Goal: Task Accomplishment & Management: Manage account settings

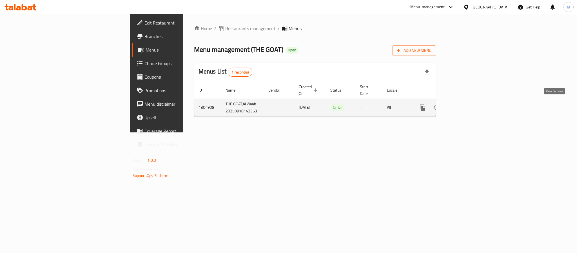
click at [466, 107] on icon "enhanced table" at bounding box center [462, 107] width 7 height 7
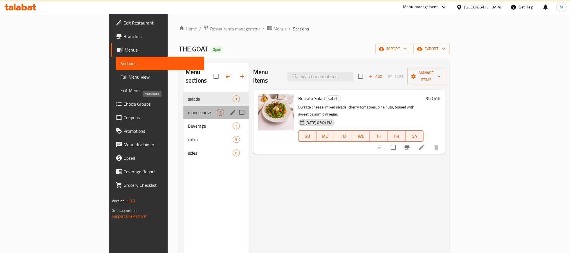
click at [188, 109] on span "main course" at bounding box center [202, 112] width 29 height 7
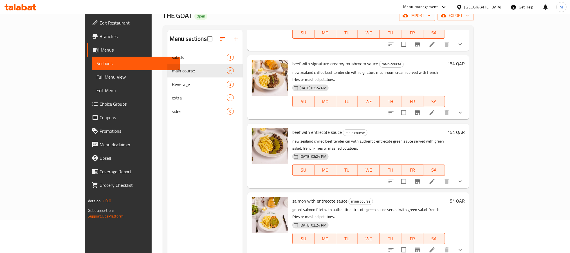
scroll to position [79, 0]
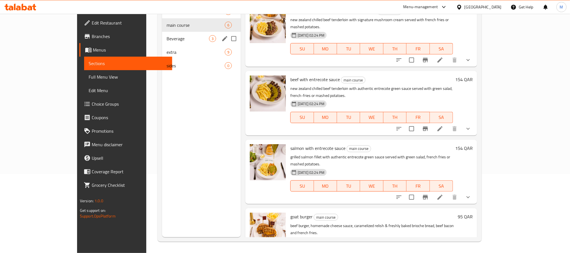
click at [171, 33] on div "Beverage 3" at bounding box center [201, 39] width 79 height 14
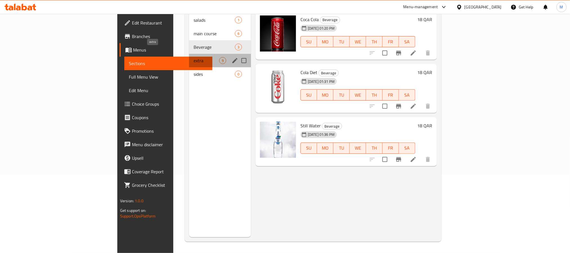
click at [194, 57] on span "extra" at bounding box center [207, 60] width 26 height 7
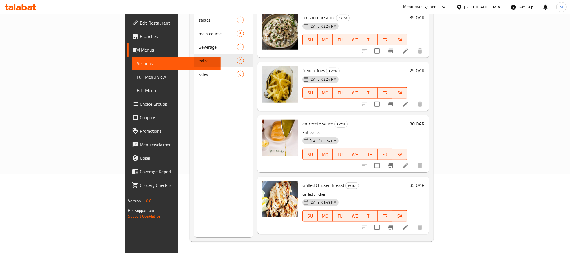
scroll to position [61, 0]
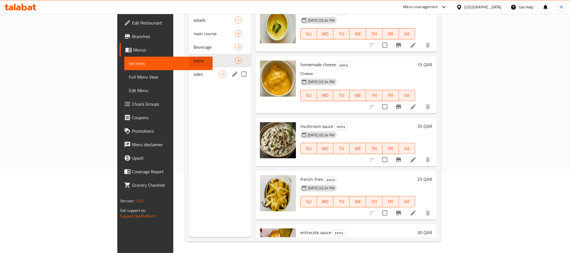
click at [189, 67] on div "sides 0" at bounding box center [220, 74] width 62 height 14
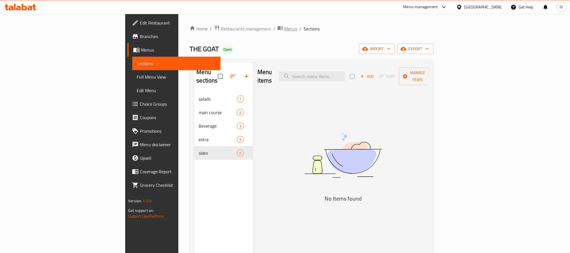
click at [284, 29] on span "Menus" at bounding box center [290, 28] width 13 height 7
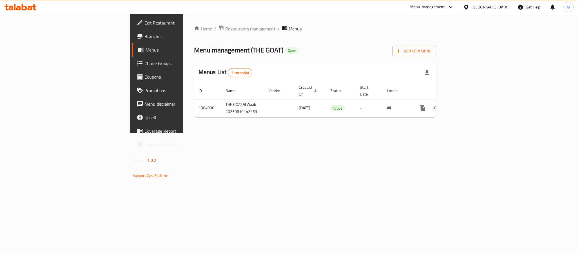
click at [225, 31] on span "Restaurants management" at bounding box center [250, 28] width 50 height 7
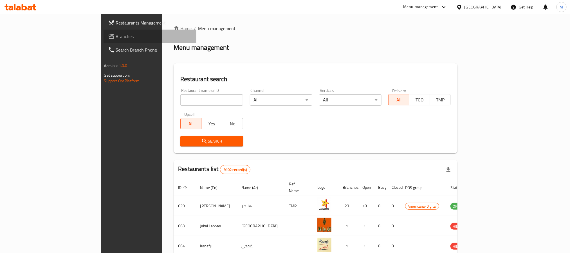
click at [116, 37] on span "Branches" at bounding box center [154, 36] width 76 height 7
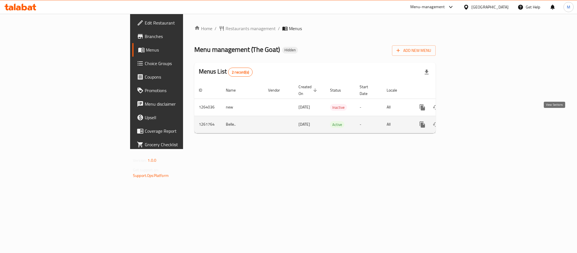
click at [469, 118] on link "enhanced table" at bounding box center [463, 125] width 14 height 14
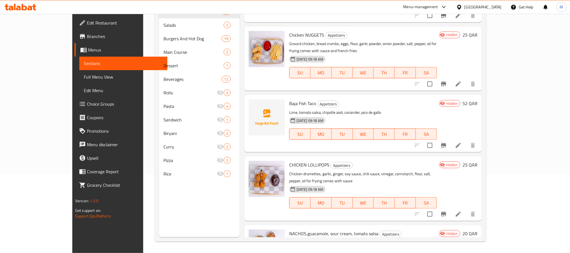
scroll to position [476, 0]
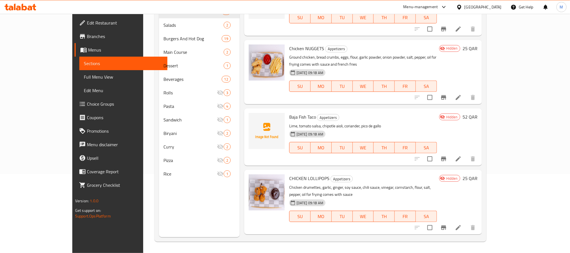
click at [289, 113] on span "Baja Fish Taco" at bounding box center [302, 117] width 27 height 8
copy h6 "Baja Fish Taco"
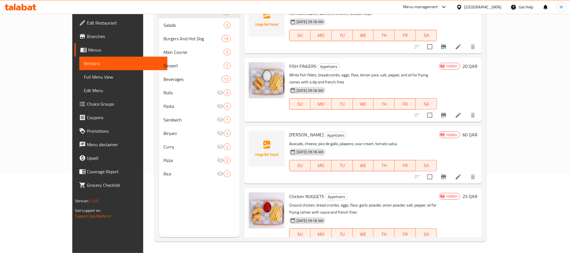
scroll to position [307, 0]
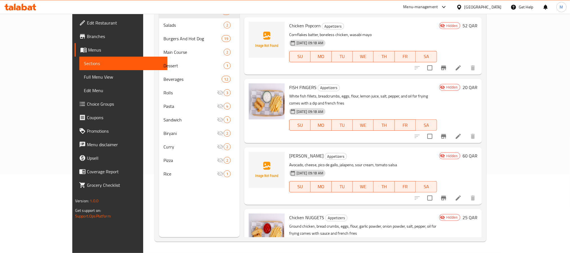
click at [296, 151] on span "[PERSON_NAME]" at bounding box center [306, 155] width 34 height 8
copy h6 "[PERSON_NAME]"
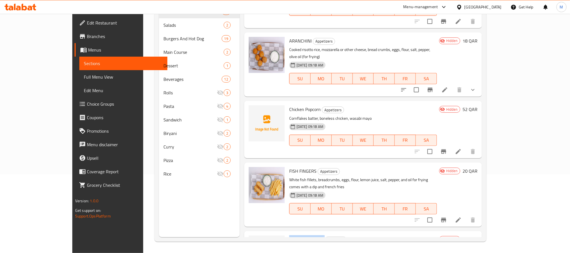
scroll to position [222, 0]
click at [291, 106] on span "Chicken Popcorn" at bounding box center [305, 110] width 32 height 8
copy h6 "Chicken Popcorn"
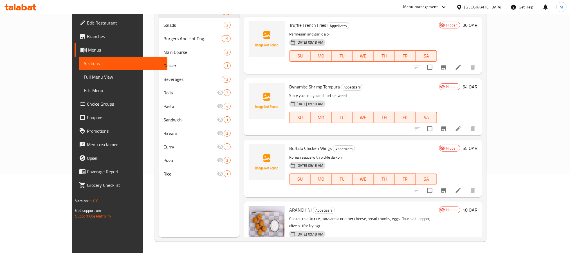
scroll to position [53, 0]
click at [295, 145] on span "Buffalo Chicken Wings" at bounding box center [310, 149] width 42 height 8
copy h6 "Buffalo Chicken Wings"
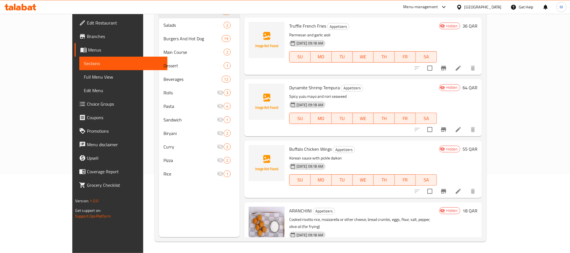
click at [295, 83] on span "Dynamite Shrimp Tempura" at bounding box center [314, 87] width 51 height 8
copy h6 "Dynamite Shrimp Tempura"
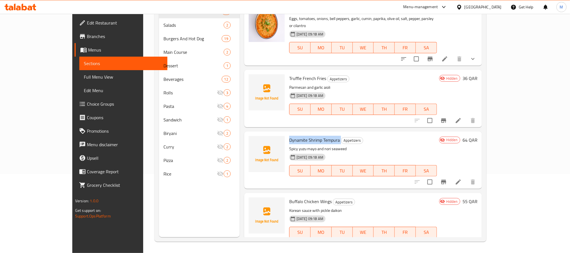
scroll to position [0, 0]
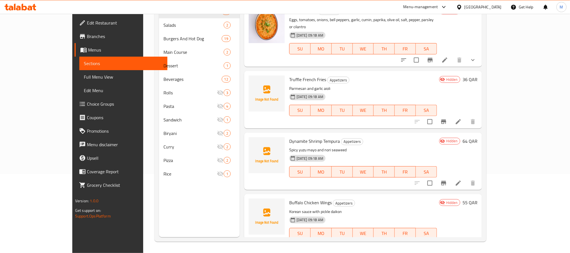
click at [289, 75] on span "Truffle French Fries" at bounding box center [307, 79] width 37 height 8
copy h6 "Truffle French Fries"
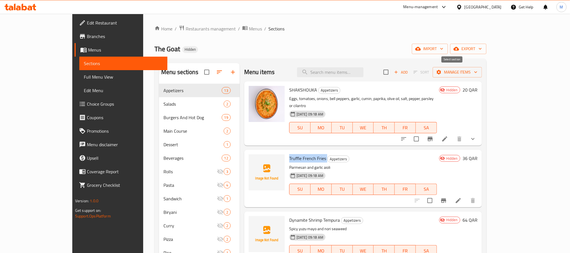
click at [392, 76] on input "checkbox" at bounding box center [386, 72] width 12 height 12
checkbox input "true"
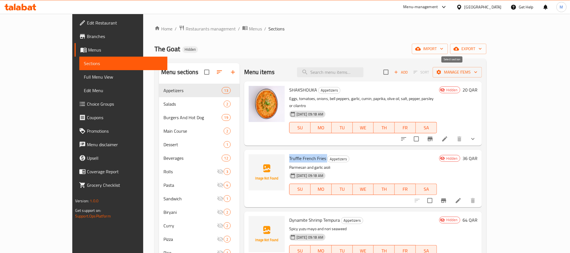
checkbox input "true"
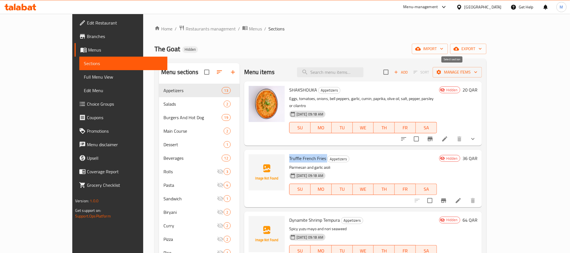
checkbox input "true"
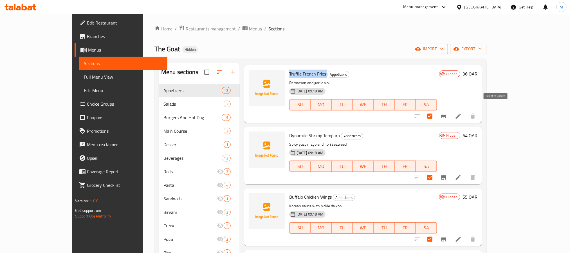
click at [436, 110] on input "checkbox" at bounding box center [430, 116] width 12 height 12
checkbox input "false"
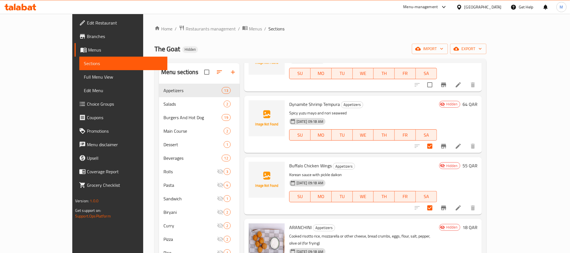
scroll to position [169, 0]
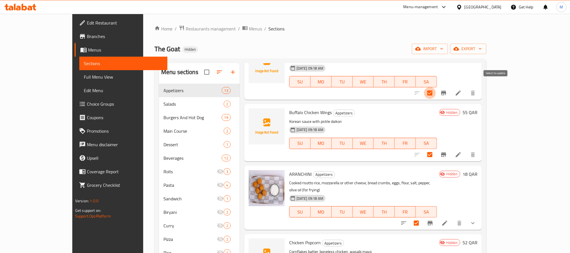
click at [436, 87] on input "checkbox" at bounding box center [430, 93] width 12 height 12
checkbox input "false"
click at [436, 149] on input "checkbox" at bounding box center [430, 155] width 12 height 12
checkbox input "false"
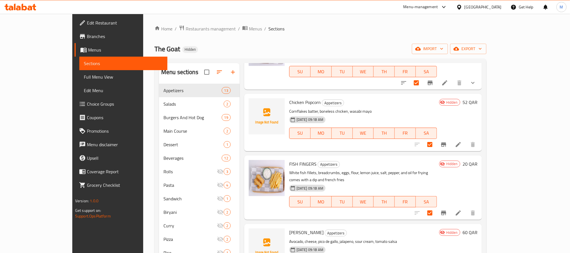
scroll to position [338, 0]
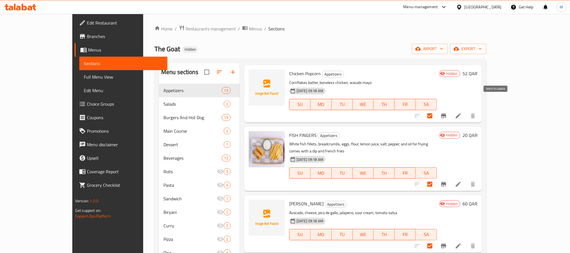
click at [436, 110] on input "checkbox" at bounding box center [430, 116] width 12 height 12
checkbox input "false"
click at [436, 240] on input "checkbox" at bounding box center [430, 246] width 12 height 12
checkbox input "false"
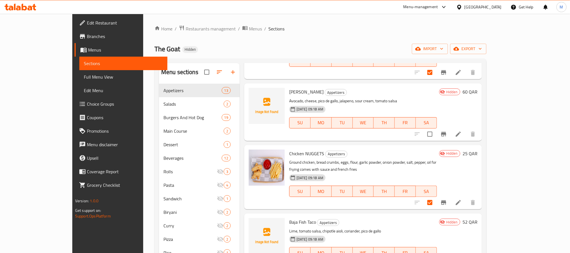
scroll to position [464, 0]
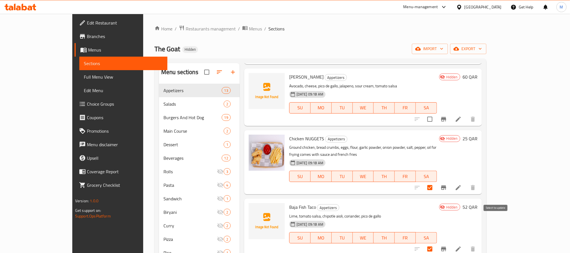
click at [436, 243] on input "checkbox" at bounding box center [430, 249] width 12 height 12
checkbox input "false"
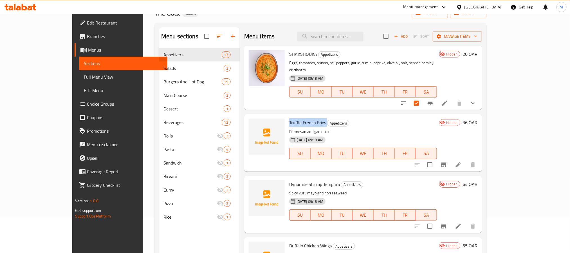
scroll to position [0, 0]
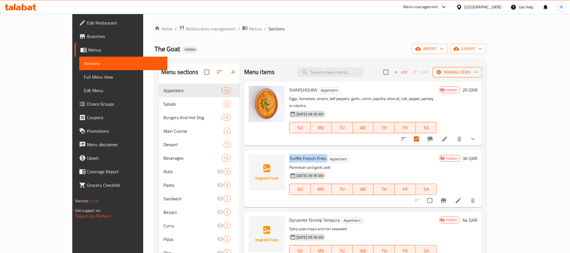
click at [477, 69] on span "Manage items" at bounding box center [457, 72] width 40 height 7
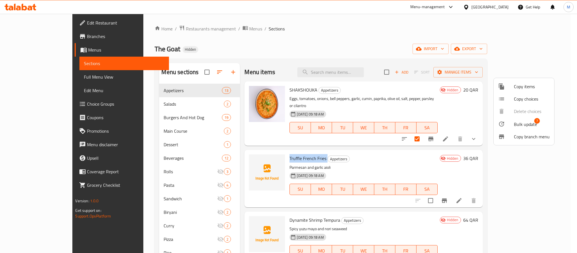
click at [528, 123] on span "Bulk update" at bounding box center [525, 124] width 23 height 7
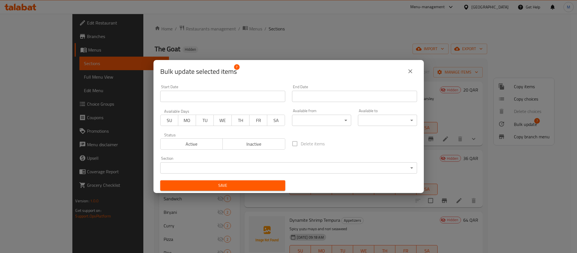
click at [196, 147] on span "Active" at bounding box center [192, 144] width 58 height 8
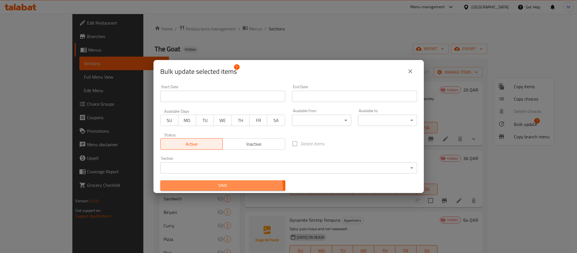
click at [216, 190] on button "Save" at bounding box center [222, 185] width 125 height 10
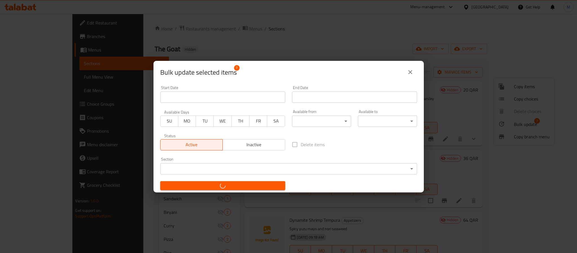
checkbox input "false"
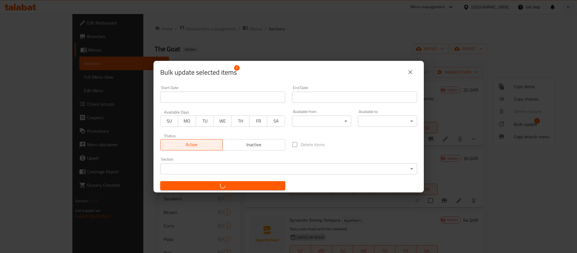
checkbox input "false"
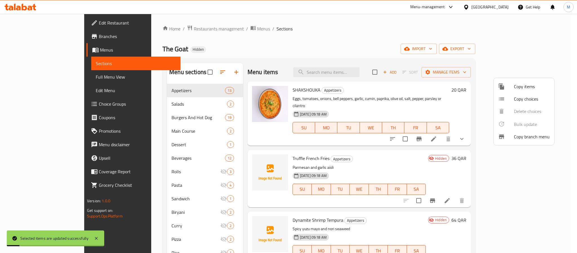
click at [308, 40] on div at bounding box center [288, 126] width 577 height 253
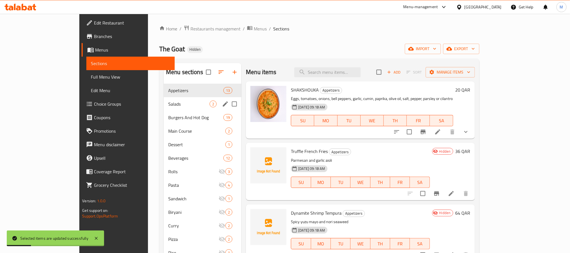
click at [168, 104] on span "Salads" at bounding box center [188, 103] width 41 height 7
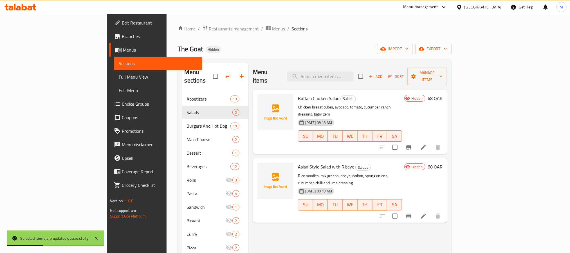
click at [298, 94] on span "Buffalo Chicken Salad" at bounding box center [318, 98] width 41 height 8
copy h6 "Buffalo Chicken Salad"
click at [303, 162] on span "Asian Style Salad with Ribeye" at bounding box center [326, 166] width 56 height 8
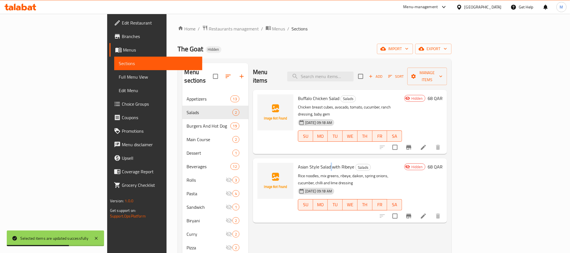
click at [303, 162] on span "Asian Style Salad with Ribeye" at bounding box center [326, 166] width 56 height 8
copy h6 "Asian Style Salad with Ribeye"
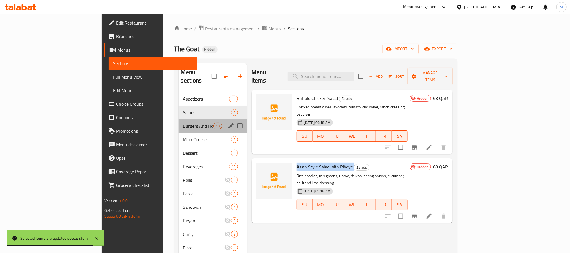
click at [179, 123] on div "Burgers And Hot Dog 19" at bounding box center [213, 126] width 69 height 14
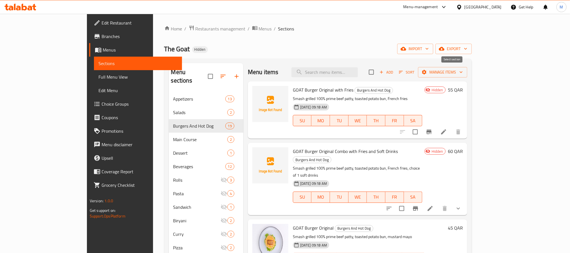
click at [377, 73] on input "checkbox" at bounding box center [372, 72] width 12 height 12
checkbox input "true"
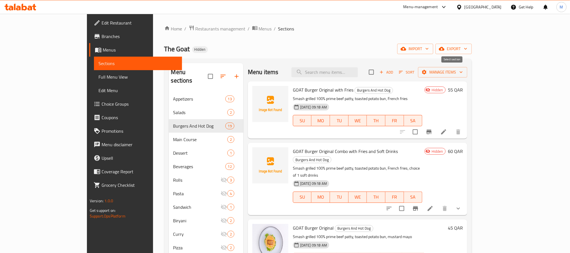
checkbox input "true"
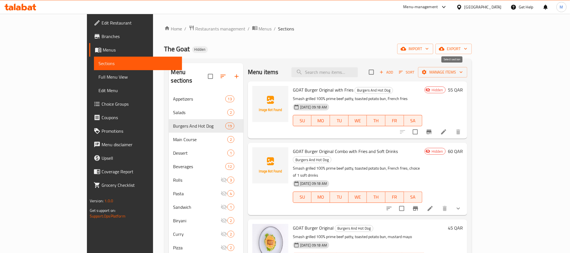
checkbox input "true"
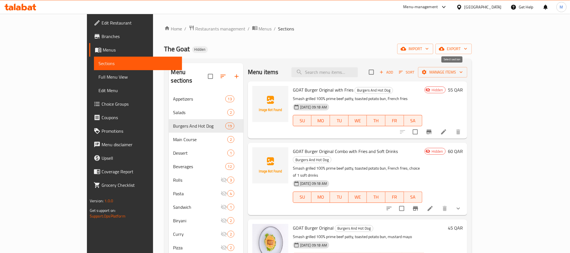
checkbox input "true"
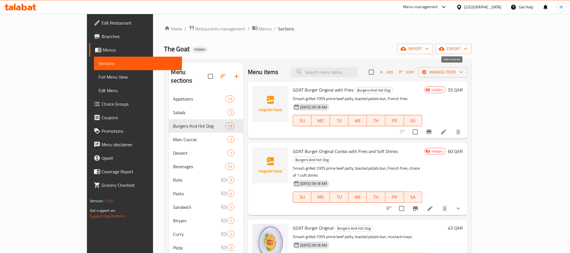
checkbox input "true"
click at [421, 131] on input "checkbox" at bounding box center [415, 132] width 12 height 12
checkbox input "false"
click at [408, 202] on input "checkbox" at bounding box center [402, 208] width 12 height 12
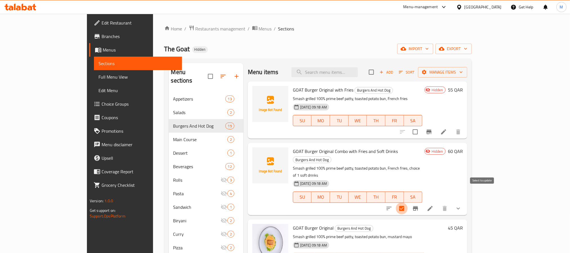
checkbox input "false"
click at [301, 90] on span "GOAT Burger Original with Fries" at bounding box center [323, 90] width 60 height 8
copy h6 "GOAT Burger Original with Fries"
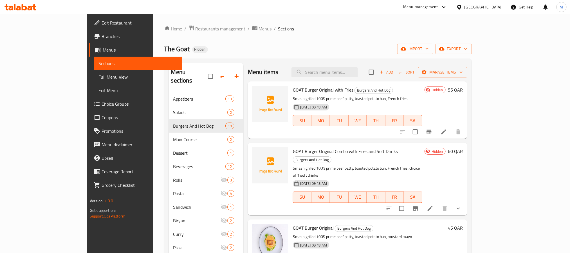
click at [312, 148] on span "GOAT Burger Original Combo with Fries and Soft Drinks" at bounding box center [345, 151] width 105 height 8
copy h6 "GOAT Burger Original Combo with Fries and Soft Drinks"
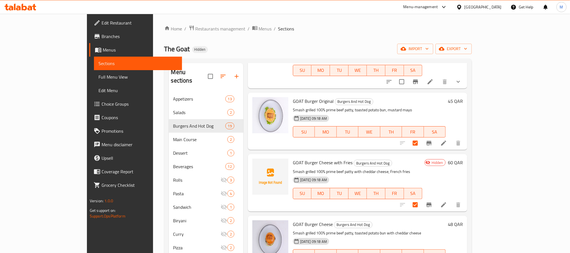
scroll to position [169, 0]
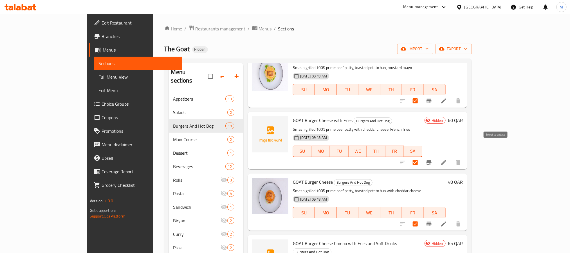
click at [421, 156] on input "checkbox" at bounding box center [415, 162] width 12 height 12
checkbox input "false"
click at [308, 116] on span "GOAT Burger Cheese with Fries" at bounding box center [323, 120] width 60 height 8
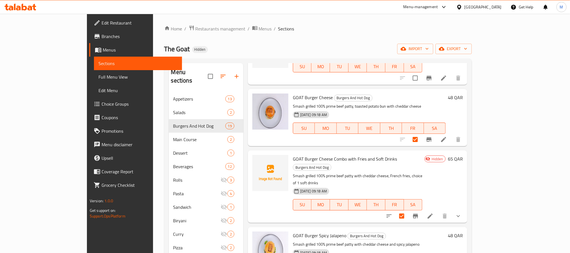
scroll to position [295, 0]
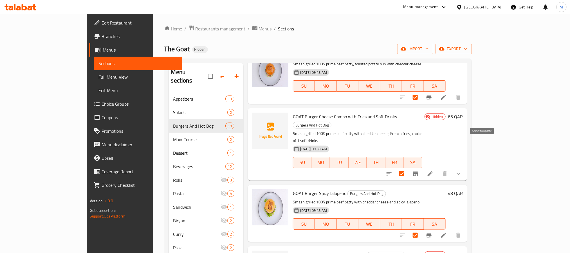
click at [408, 168] on input "checkbox" at bounding box center [402, 174] width 12 height 12
checkbox input "false"
click at [293, 112] on span "GOAT Burger Cheese Combo with Fries and Soft Drinks" at bounding box center [345, 116] width 104 height 8
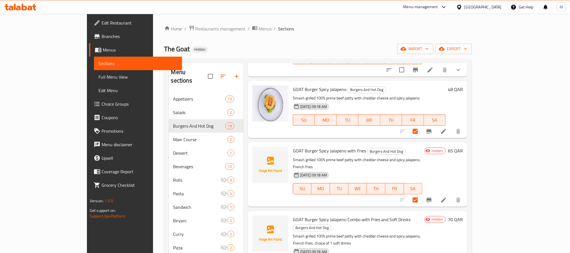
scroll to position [422, 0]
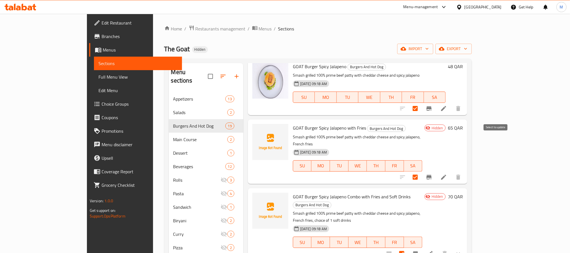
click at [421, 171] on input "checkbox" at bounding box center [415, 177] width 12 height 12
checkbox input "false"
click at [327, 124] on span "GOAT Burger Spicy Jalapeno with Fries" at bounding box center [329, 128] width 73 height 8
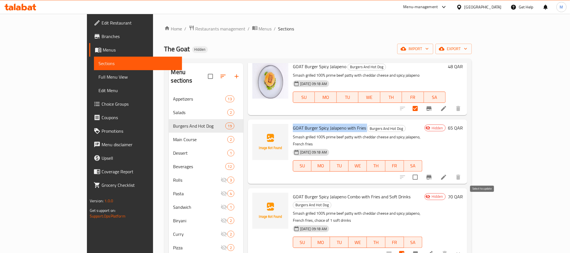
click at [408, 247] on input "checkbox" at bounding box center [402, 253] width 12 height 12
checkbox input "false"
click at [316, 192] on span "GOAT Burger Spicy Jalapeno Combo with Fries and Soft Drinks" at bounding box center [352, 196] width 118 height 8
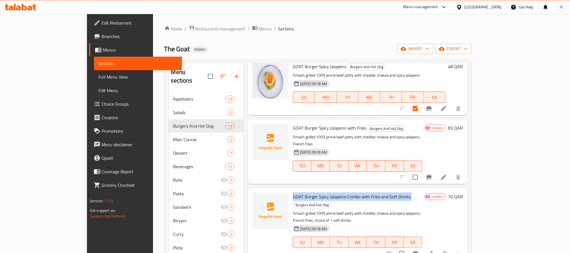
click at [316, 192] on span "GOAT Burger Spicy Jalapeno Combo with Fries and Soft Drinks" at bounding box center [352, 196] width 118 height 8
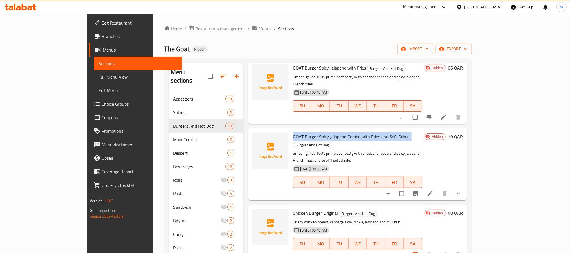
scroll to position [506, 0]
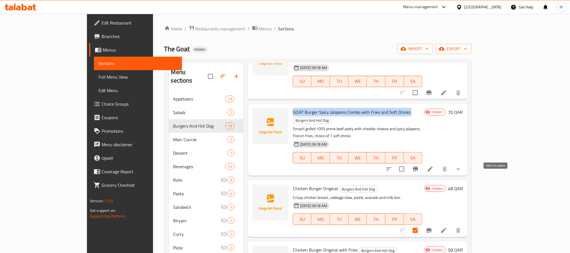
click at [421, 224] on input "checkbox" at bounding box center [415, 230] width 12 height 12
checkbox input "false"
click at [295, 184] on span "Chicken Burger Original" at bounding box center [315, 188] width 45 height 8
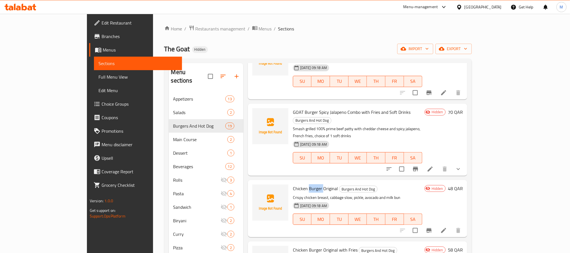
click at [295, 184] on span "Chicken Burger Original" at bounding box center [315, 188] width 45 height 8
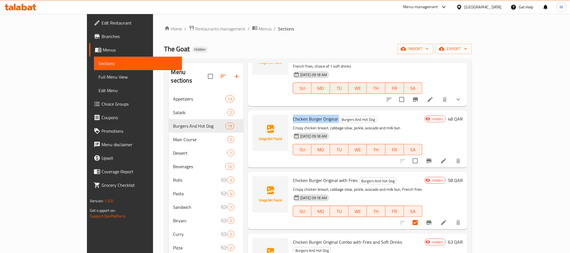
scroll to position [591, 0]
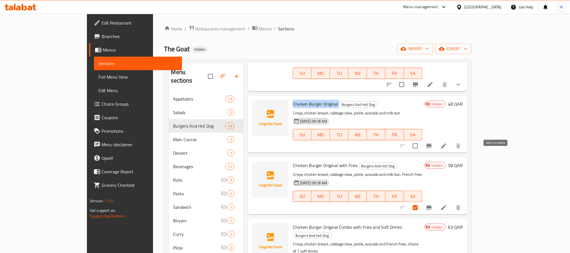
click at [421, 201] on input "checkbox" at bounding box center [415, 207] width 12 height 12
checkbox input "false"
click at [293, 161] on span "Chicken Burger Original with Fries" at bounding box center [325, 165] width 65 height 8
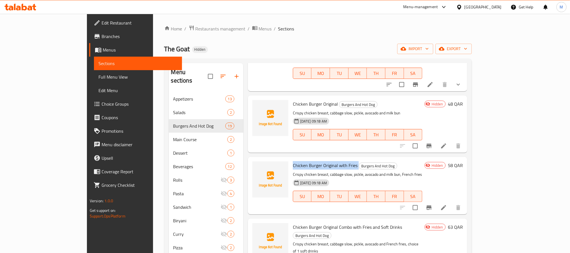
click at [293, 161] on span "Chicken Burger Original with Fries" at bounding box center [325, 165] width 65 height 8
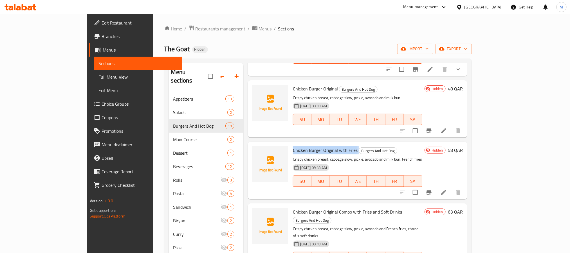
scroll to position [633, 0]
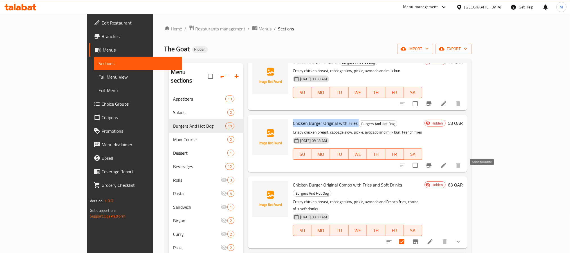
click at [408, 236] on input "checkbox" at bounding box center [402, 242] width 12 height 12
checkbox input "false"
click at [350, 178] on div "Chicken Burger Original Combo with Fries and Soft Drinks Burgers And Hot Dog Cr…" at bounding box center [358, 212] width 134 height 68
click at [351, 180] on span "Chicken Burger Original Combo with Fries and Soft Drinks" at bounding box center [347, 184] width 109 height 8
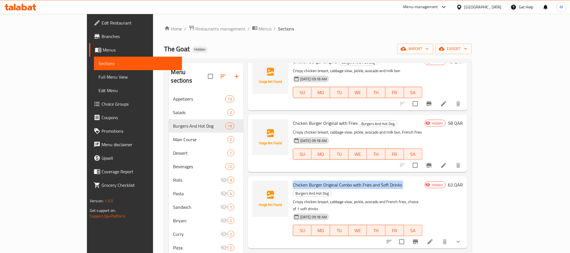
click at [351, 180] on span "Chicken Burger Original Combo with Fries and Soft Drinks" at bounding box center [347, 184] width 109 height 8
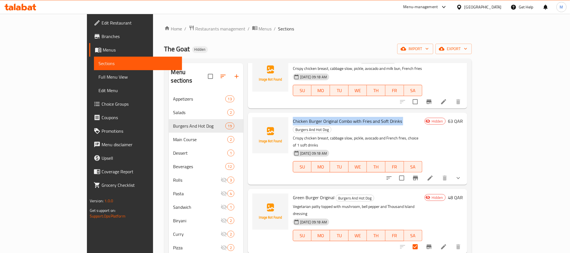
scroll to position [718, 0]
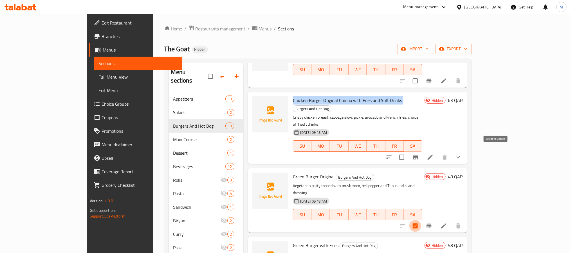
click at [421, 220] on input "checkbox" at bounding box center [415, 226] width 12 height 12
checkbox input "false"
click at [304, 172] on span "Green Burger Original" at bounding box center [314, 176] width 42 height 8
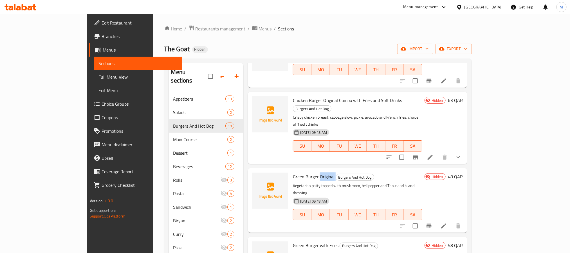
click at [304, 172] on span "Green Burger Original" at bounding box center [314, 176] width 42 height 8
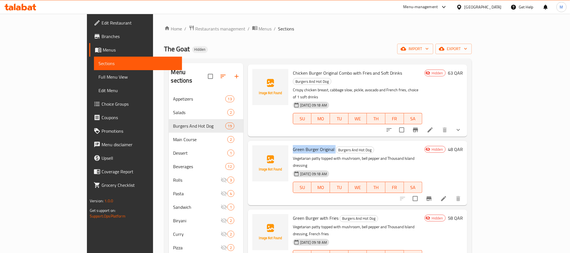
scroll to position [760, 0]
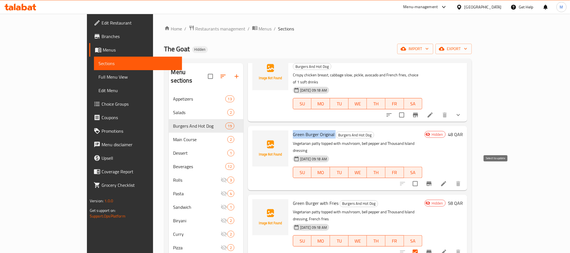
click at [421, 246] on input "checkbox" at bounding box center [415, 252] width 12 height 12
checkbox input "false"
click at [306, 199] on span "Green Burger with Fries" at bounding box center [316, 203] width 46 height 8
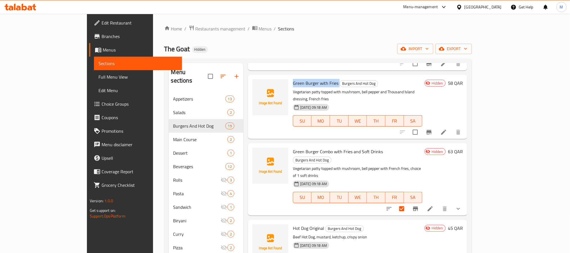
scroll to position [886, 0]
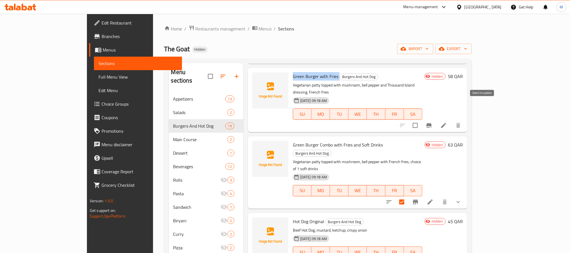
click at [408, 196] on input "checkbox" at bounding box center [402, 202] width 12 height 12
checkbox input "false"
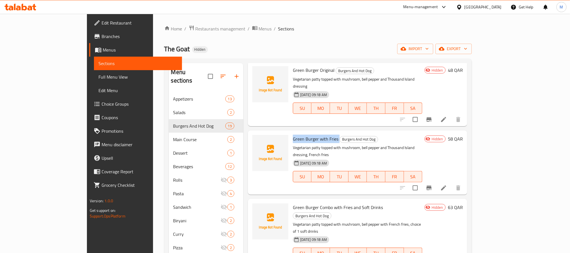
scroll to position [802, 0]
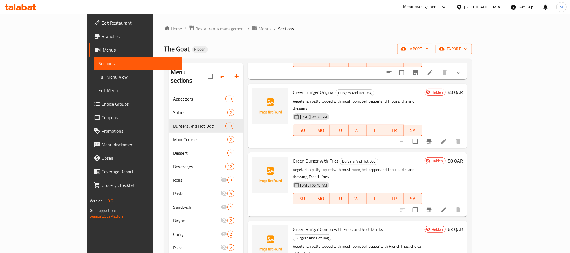
click at [301, 225] on span "Green Burger Combo with Fries and Soft Drinks" at bounding box center [338, 229] width 90 height 8
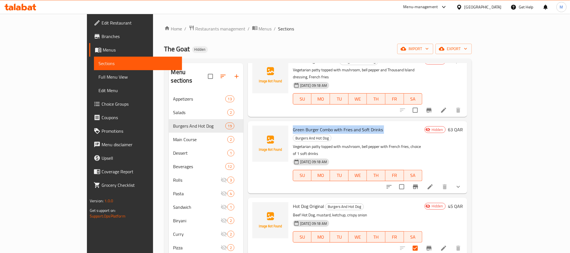
scroll to position [929, 0]
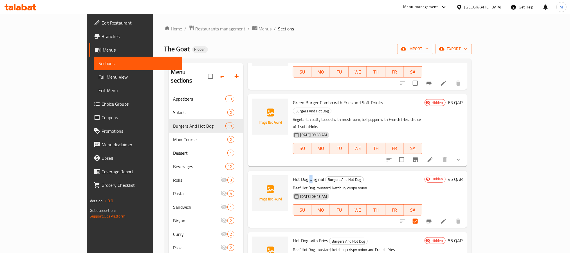
click at [293, 175] on span "Hot Dog Original" at bounding box center [308, 179] width 31 height 8
click at [293, 236] on span "Hot Dog with Fries" at bounding box center [310, 240] width 35 height 8
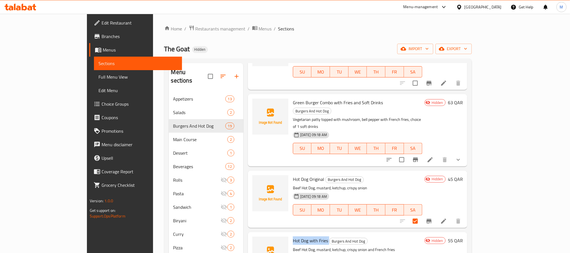
click at [293, 236] on span "Hot Dog with Fries" at bounding box center [310, 240] width 35 height 8
click at [421, 215] on input "checkbox" at bounding box center [415, 221] width 12 height 12
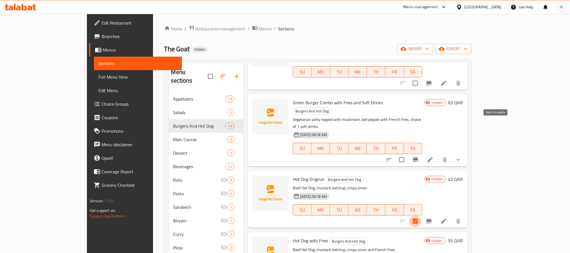
checkbox input "false"
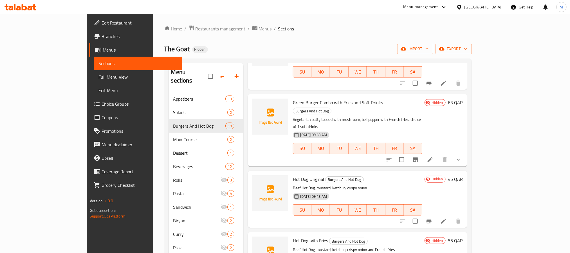
scroll to position [79, 0]
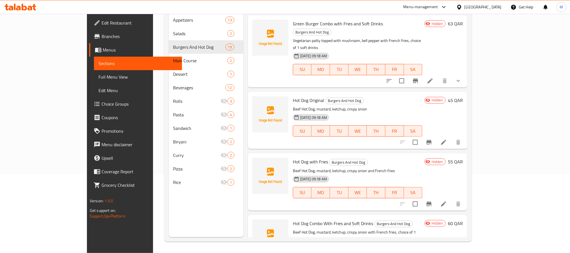
checkbox input "false"
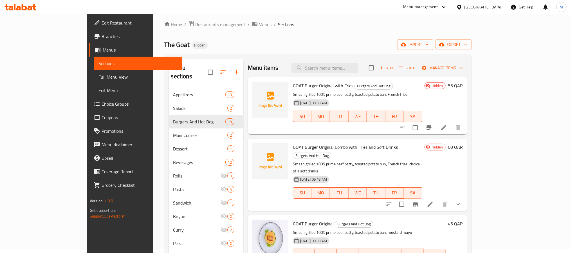
scroll to position [0, 0]
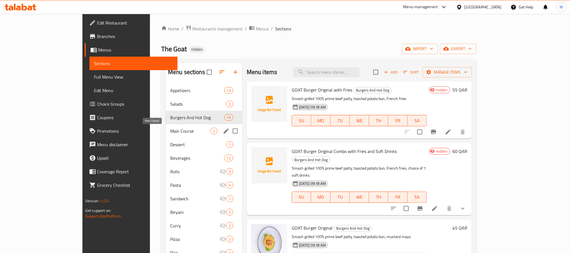
click at [170, 133] on span "Main Course" at bounding box center [190, 130] width 40 height 7
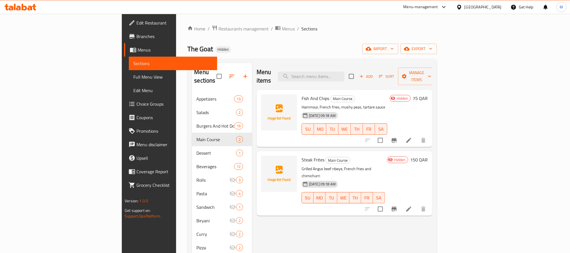
click at [299, 92] on div "Fish And Chips Main Course Hammour, French fries, mushy peas, tartare sauce [DA…" at bounding box center [344, 118] width 90 height 53
click at [302, 94] on span "Fish And Chips" at bounding box center [316, 98] width 28 height 8
click at [302, 155] on span "Steak Frites" at bounding box center [313, 159] width 23 height 8
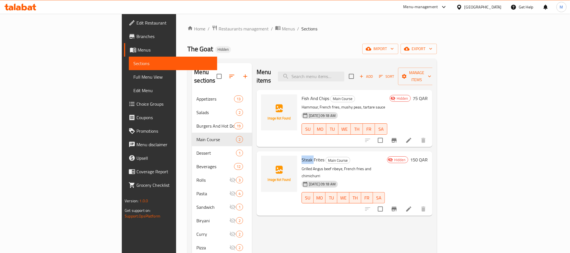
click at [302, 155] on span "Steak Frites" at bounding box center [313, 159] width 23 height 8
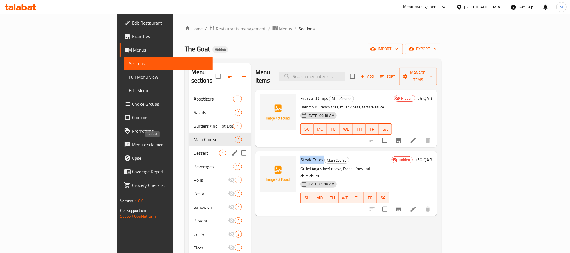
click at [194, 149] on span "Dessert" at bounding box center [207, 152] width 26 height 7
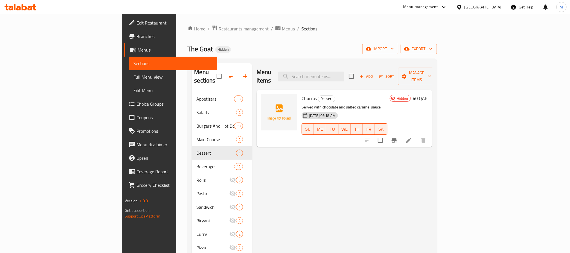
click at [302, 94] on span "Churros" at bounding box center [309, 98] width 15 height 8
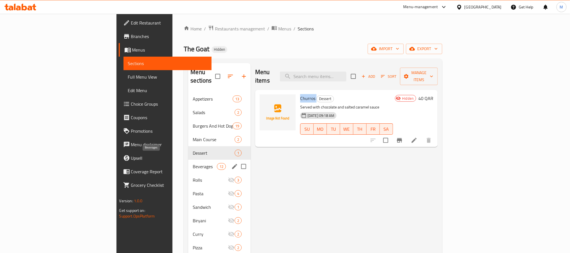
click at [193, 163] on span "Beverages" at bounding box center [205, 166] width 24 height 7
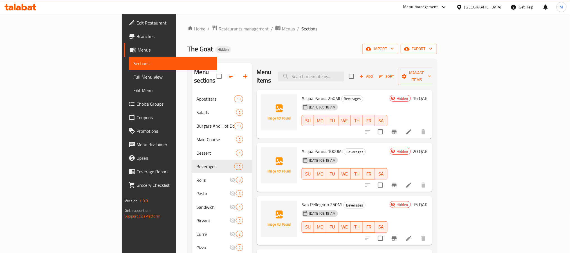
click at [287, 48] on div "The Goat Hidden import export" at bounding box center [311, 49] width 249 height 10
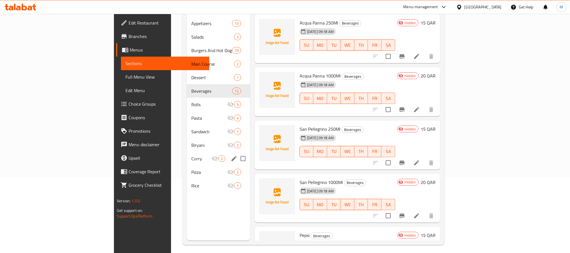
scroll to position [79, 0]
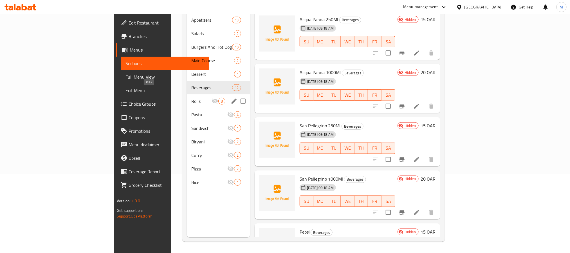
click at [191, 98] on span "Rolls" at bounding box center [201, 101] width 20 height 7
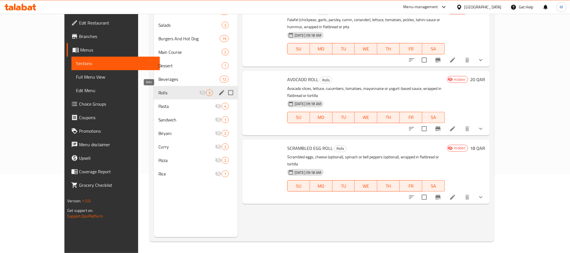
checkbox input "true"
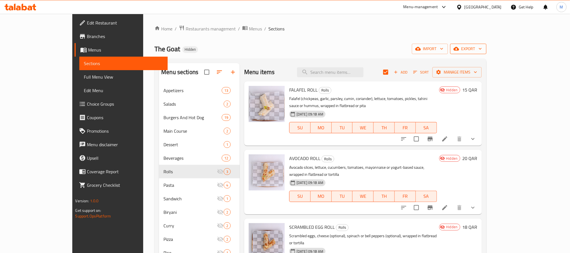
click at [482, 49] on span "export" at bounding box center [468, 48] width 27 height 7
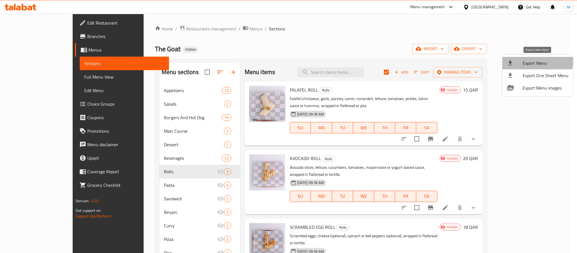
click at [523, 61] on span "Export Menu" at bounding box center [545, 63] width 46 height 7
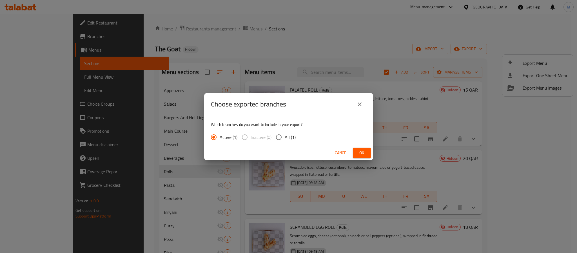
click at [279, 133] on input "All (1)" at bounding box center [279, 137] width 12 height 12
radio input "true"
click at [355, 151] on button "Ok" at bounding box center [362, 152] width 18 height 10
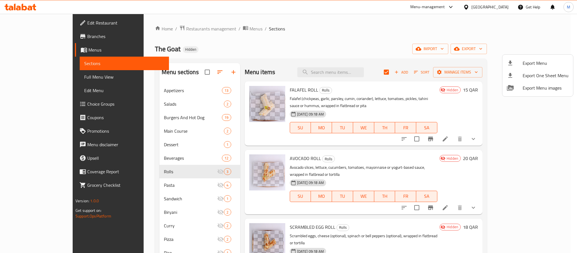
click at [144, 92] on div at bounding box center [288, 126] width 577 height 253
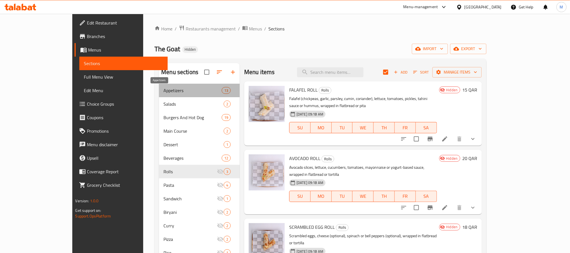
click at [163, 89] on span "Appetizers" at bounding box center [192, 90] width 58 height 7
checkbox input "false"
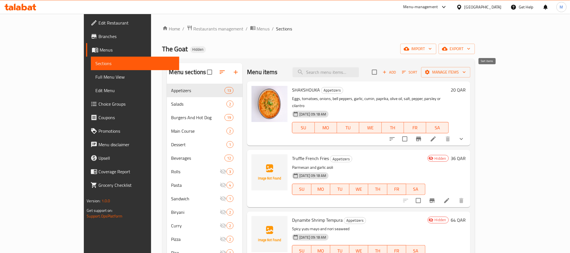
click at [407, 73] on icon "button" at bounding box center [404, 71] width 5 height 5
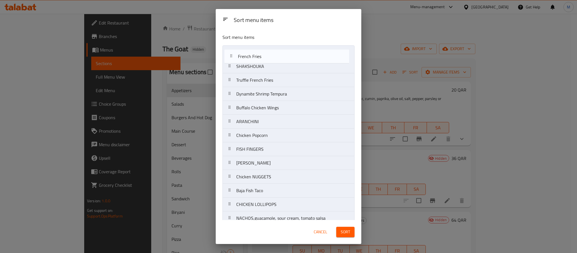
drag, startPoint x: 276, startPoint y: 212, endPoint x: 279, endPoint y: 57, distance: 155.3
click at [279, 57] on nav "SHAKSHOUKA Truffle French Fries Dynamite Shrimp Tempura Buffalo Chicken Wings A…" at bounding box center [288, 135] width 132 height 180
drag, startPoint x: 277, startPoint y: 82, endPoint x: 275, endPoint y: 62, distance: 19.5
click at [275, 62] on nav "French Fries SHAKSHOUKA Truffle French Fries Dynamite Shrimp Tempura Buffalo Ch…" at bounding box center [288, 135] width 132 height 180
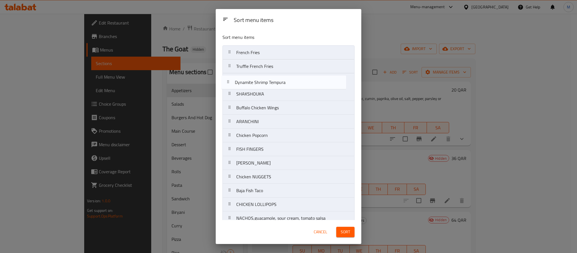
drag, startPoint x: 280, startPoint y: 100, endPoint x: 279, endPoint y: 86, distance: 13.5
click at [279, 86] on nav "French Fries Truffle French Fries SHAKSHOUKA Dynamite Shrimp Tempura Buffalo Ch…" at bounding box center [288, 135] width 132 height 180
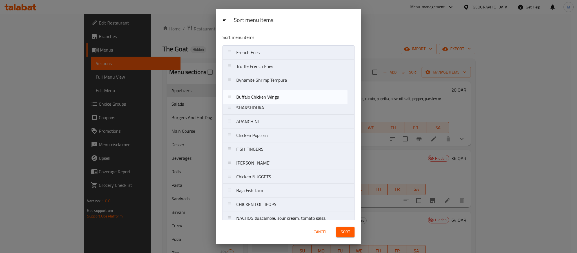
drag, startPoint x: 278, startPoint y: 102, endPoint x: 277, endPoint y: 98, distance: 4.3
click at [277, 98] on nav "French Fries Truffle French Fries Dynamite Shrimp Tempura SHAKSHOUKA Buffalo Ch…" at bounding box center [288, 135] width 132 height 180
drag, startPoint x: 269, startPoint y: 139, endPoint x: 271, endPoint y: 109, distance: 30.5
click at [271, 109] on nav "French Fries Truffle French Fries Dynamite Shrimp Tempura Buffalo Chicken Wings…" at bounding box center [288, 135] width 132 height 180
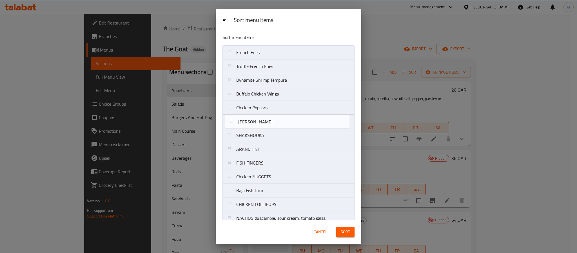
drag, startPoint x: 284, startPoint y: 158, endPoint x: 285, endPoint y: 123, distance: 34.9
click at [285, 123] on nav "French Fries Truffle French Fries Dynamite Shrimp Tempura Buffalo Chicken Wings…" at bounding box center [288, 135] width 132 height 180
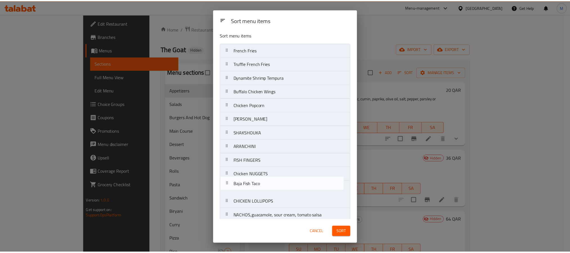
scroll to position [3, 0]
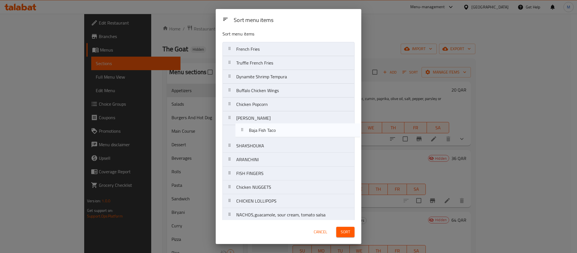
drag, startPoint x: 266, startPoint y: 192, endPoint x: 279, endPoint y: 128, distance: 65.4
click at [279, 128] on nav "French Fries Truffle French Fries Dynamite Shrimp Tempura Buffalo Chicken Wings…" at bounding box center [288, 132] width 132 height 180
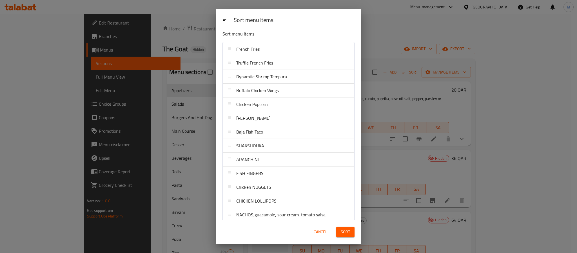
click at [352, 230] on button "Sort" at bounding box center [345, 232] width 18 height 10
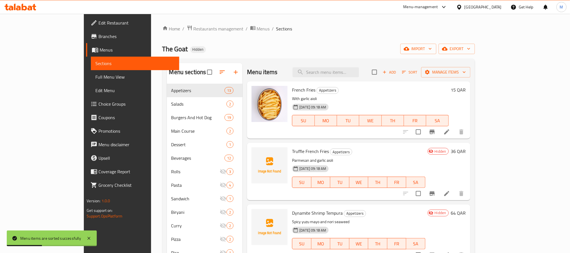
click at [287, 61] on div "Menu sections Appetizers 13 Salads 2 Burgers And Hot Dog 19 Main Course 2 Desse…" at bounding box center [318, 190] width 313 height 262
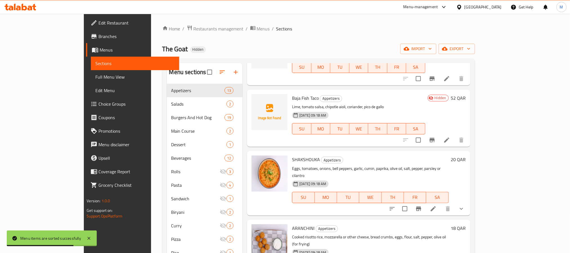
scroll to position [380, 0]
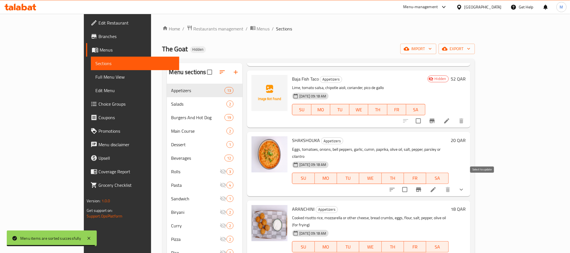
click at [411, 183] on input "checkbox" at bounding box center [405, 189] width 12 height 12
checkbox input "true"
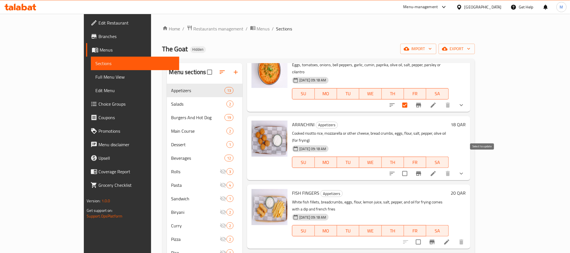
click at [411, 167] on input "checkbox" at bounding box center [405, 173] width 12 height 12
checkbox input "true"
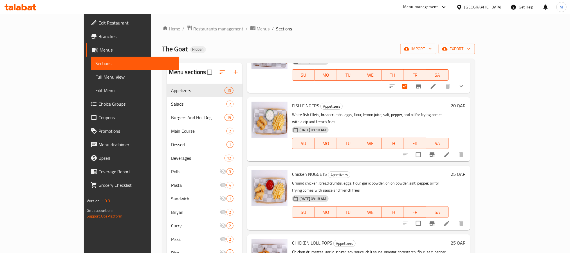
scroll to position [560, 0]
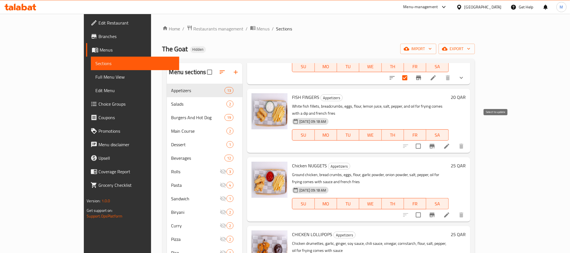
click at [424, 140] on input "checkbox" at bounding box center [418, 146] width 12 height 12
checkbox input "true"
click at [424, 209] on input "checkbox" at bounding box center [418, 215] width 12 height 12
checkbox input "true"
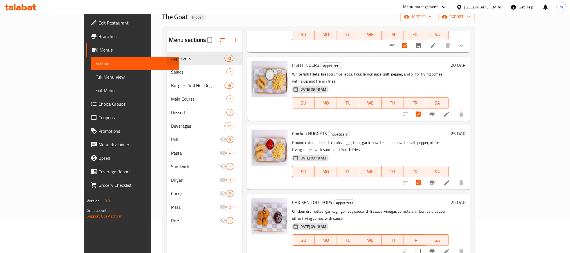
scroll to position [79, 0]
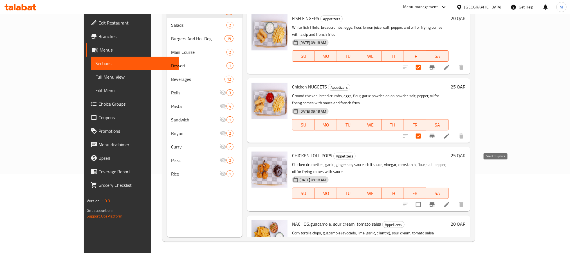
click at [424, 198] on input "checkbox" at bounding box center [418, 204] width 12 height 12
checkbox input "true"
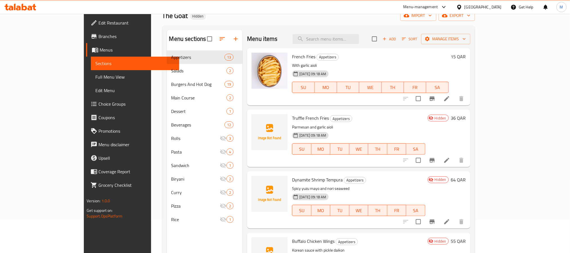
scroll to position [0, 0]
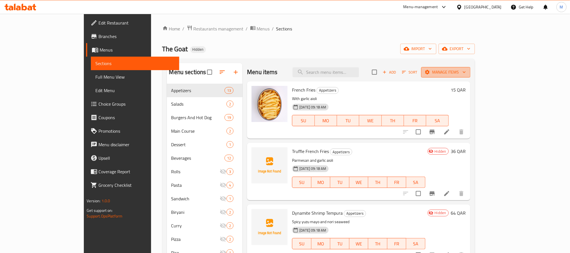
click at [466, 74] on span "Manage items" at bounding box center [446, 72] width 40 height 7
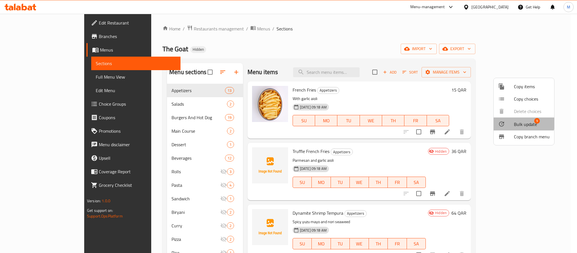
click at [511, 122] on div at bounding box center [506, 123] width 16 height 7
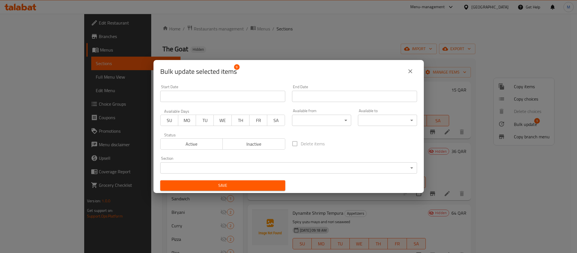
click at [269, 145] on span "Inactive" at bounding box center [254, 144] width 58 height 8
click at [255, 187] on span "Save" at bounding box center [223, 185] width 116 height 7
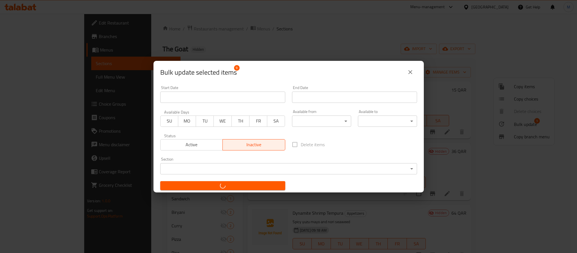
checkbox input "false"
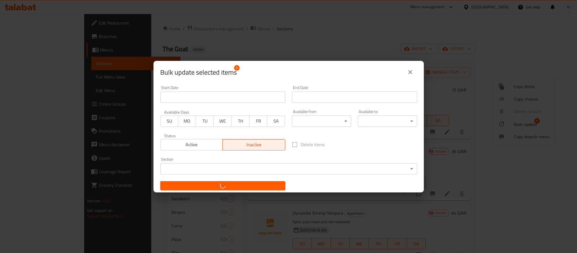
checkbox input "false"
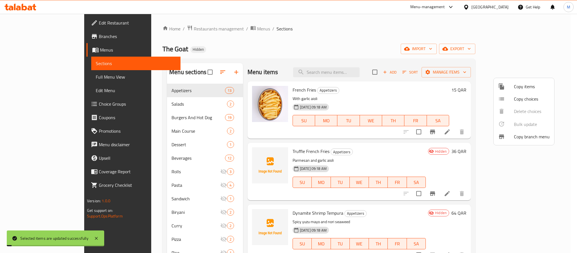
click at [311, 35] on div at bounding box center [288, 126] width 577 height 253
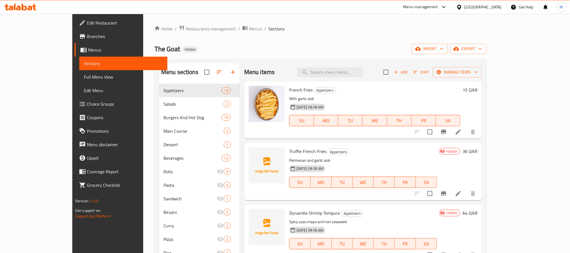
click at [285, 61] on div "Menu sections Appetizers 13 Salads 2 Burgers And Hot Dog 19 Main Course 2 Desse…" at bounding box center [320, 190] width 332 height 262
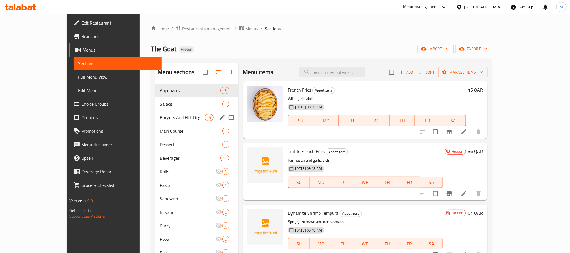
click at [160, 119] on span "Burgers And Hot Dog" at bounding box center [182, 117] width 45 height 7
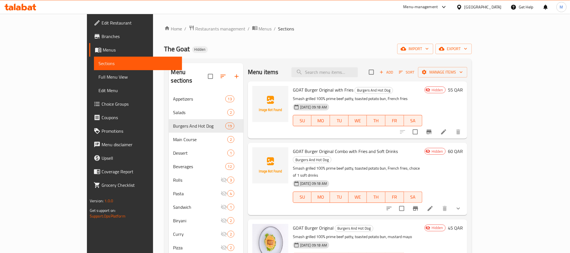
click at [289, 61] on div "Menu sections Appetizers 13 Salads 2 Burgers And Hot Dog 19 Main Course 2 Desse…" at bounding box center [318, 190] width 308 height 262
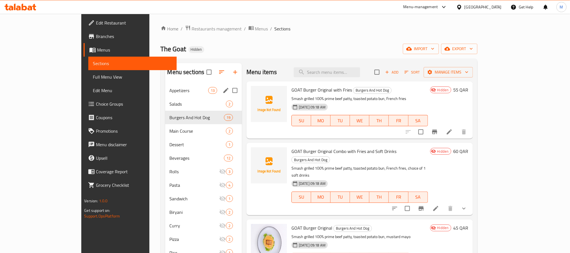
click at [165, 96] on div "Appetizers 13" at bounding box center [203, 91] width 77 height 14
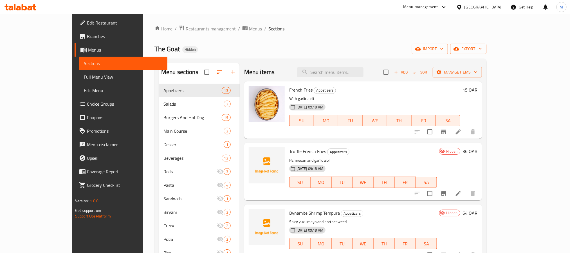
click at [482, 49] on span "export" at bounding box center [468, 48] width 27 height 7
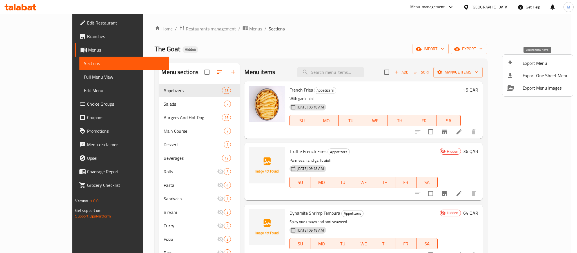
click at [514, 62] on div at bounding box center [514, 63] width 16 height 7
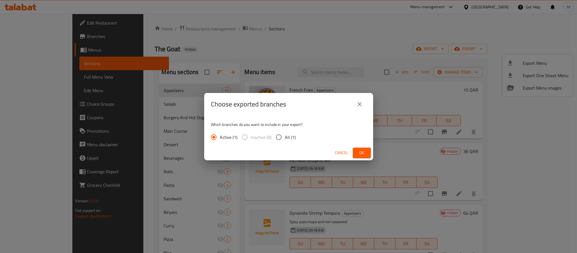
click at [289, 135] on span "All (1)" at bounding box center [289, 137] width 11 height 7
click at [284, 135] on input "All (1)" at bounding box center [279, 137] width 12 height 12
radio input "true"
click at [355, 150] on button "Ok" at bounding box center [362, 152] width 18 height 10
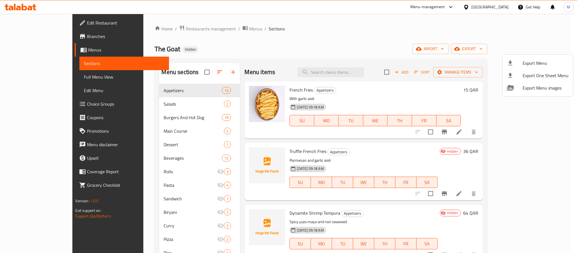
click at [505, 8] on div at bounding box center [288, 126] width 577 height 253
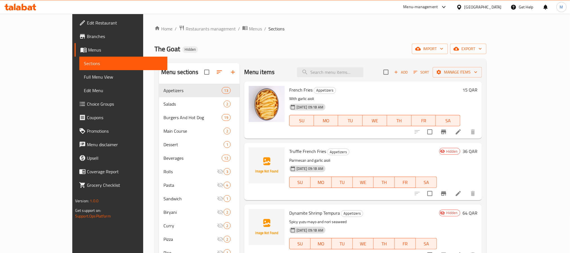
click at [499, 7] on div "[GEOGRAPHIC_DATA]" at bounding box center [483, 7] width 37 height 6
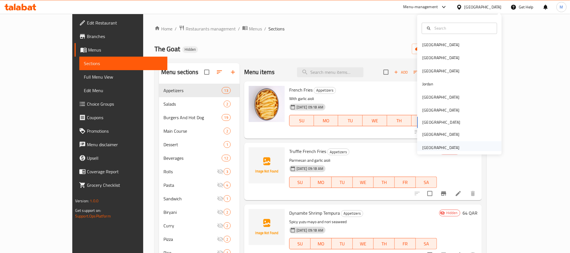
click at [432, 146] on div "[GEOGRAPHIC_DATA]" at bounding box center [440, 147] width 37 height 6
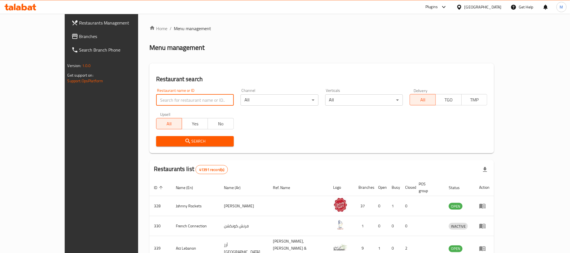
click at [158, 98] on input "search" at bounding box center [195, 99] width 78 height 11
paste input "Teatopia Bliss"
type input "Teatopia Bliss"
click button "Search" at bounding box center [195, 141] width 78 height 10
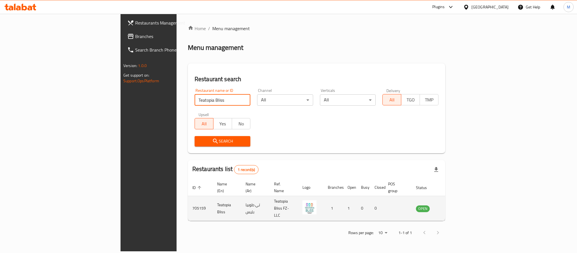
click at [456, 205] on link "enhanced table" at bounding box center [450, 208] width 10 height 7
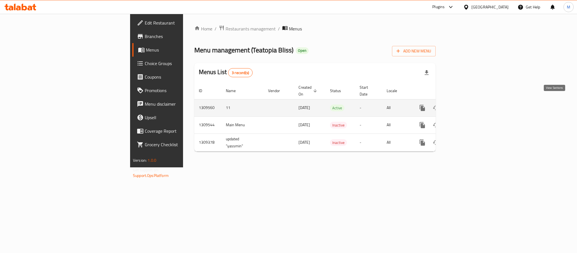
click at [466, 104] on icon "enhanced table" at bounding box center [462, 107] width 7 height 7
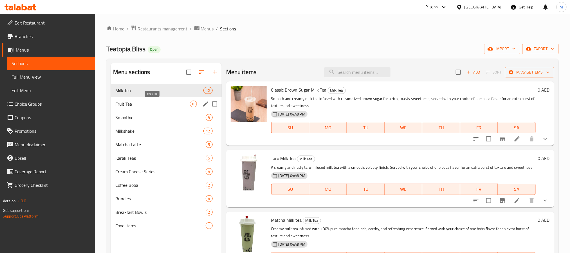
click at [155, 107] on span "Fruit Tea" at bounding box center [152, 103] width 75 height 7
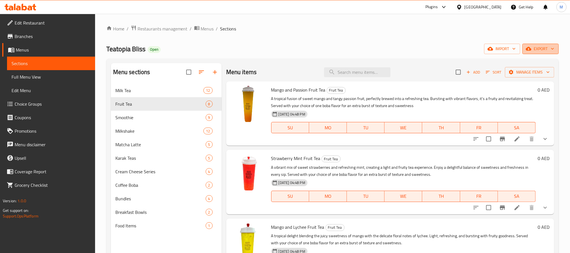
click at [530, 51] on icon "button" at bounding box center [529, 49] width 6 height 6
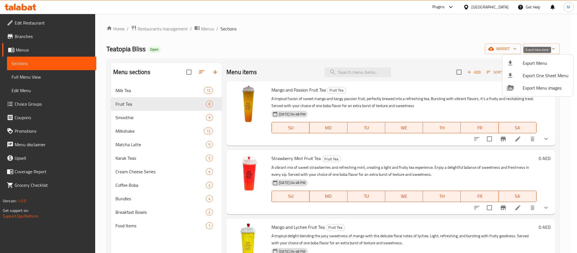
click at [514, 62] on div at bounding box center [514, 63] width 16 height 7
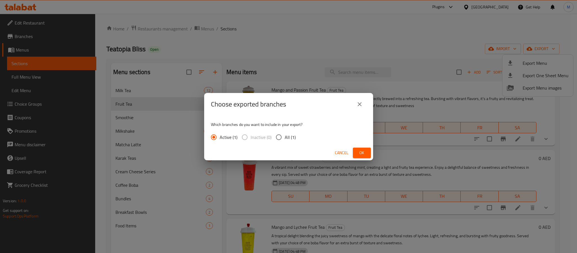
click at [279, 139] on input "All (1)" at bounding box center [279, 137] width 12 height 12
radio input "true"
click at [367, 153] on button "Ok" at bounding box center [362, 152] width 18 height 10
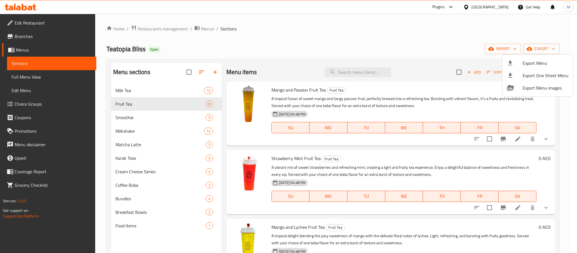
click at [405, 161] on div at bounding box center [288, 126] width 577 height 253
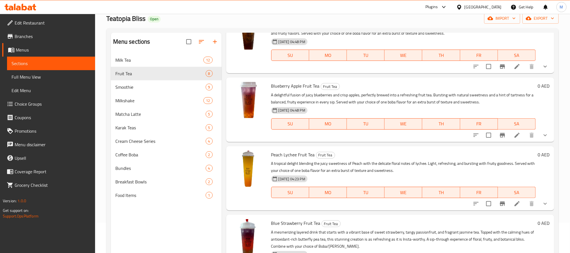
scroll to position [79, 0]
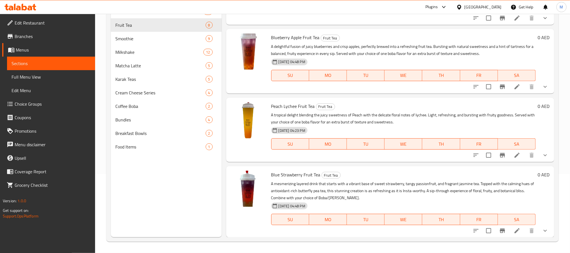
click at [542, 153] on icon "show more" at bounding box center [545, 155] width 7 height 7
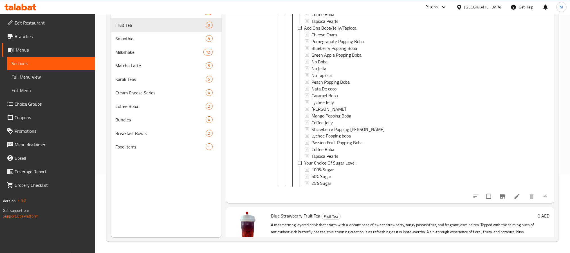
scroll to position [959, 0]
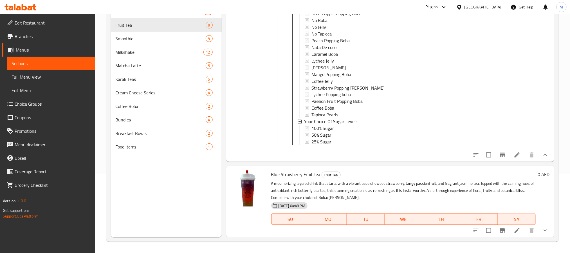
click at [487, 6] on div "[GEOGRAPHIC_DATA]" at bounding box center [483, 7] width 37 height 6
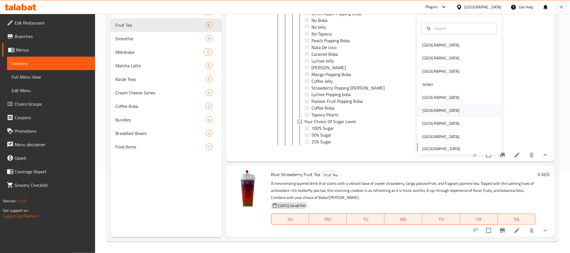
click at [437, 114] on div "[GEOGRAPHIC_DATA]" at bounding box center [459, 110] width 84 height 13
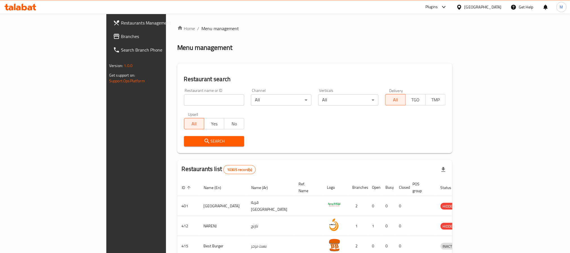
click at [184, 100] on input "search" at bounding box center [214, 99] width 60 height 11
paste input "Golden Luqaimat"
type input "Golden Luqaimat"
click button "Search" at bounding box center [214, 141] width 60 height 10
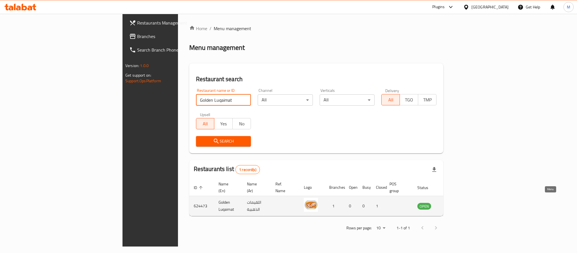
click at [453, 202] on icon "enhanced table" at bounding box center [450, 205] width 7 height 7
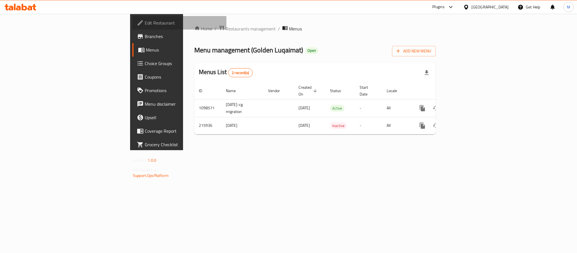
click at [145, 20] on span "Edit Restaurant" at bounding box center [183, 22] width 77 height 7
